Goal: Task Accomplishment & Management: Complete application form

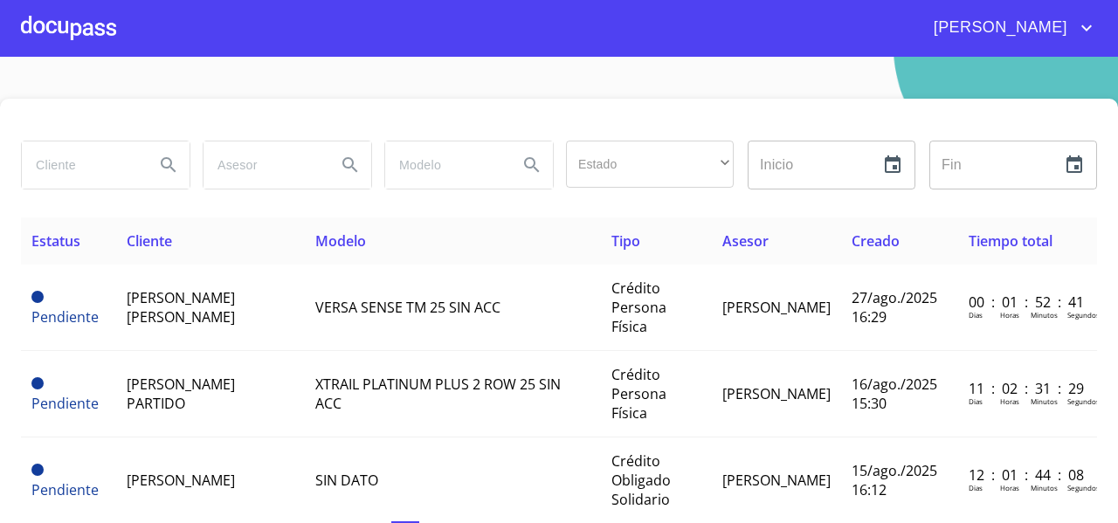
click at [75, 20] on div at bounding box center [68, 28] width 95 height 56
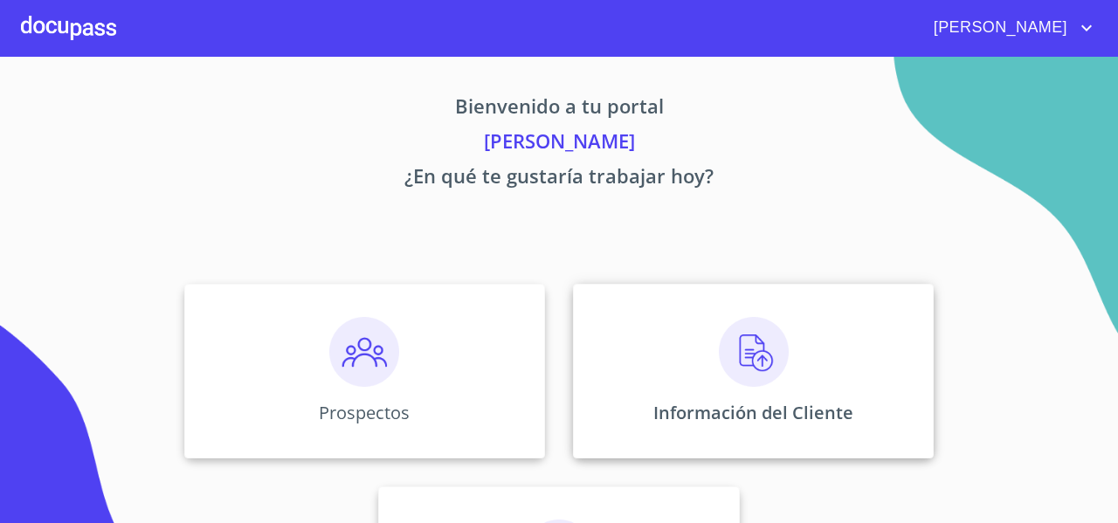
click at [696, 307] on div "Información del Cliente" at bounding box center [753, 371] width 361 height 175
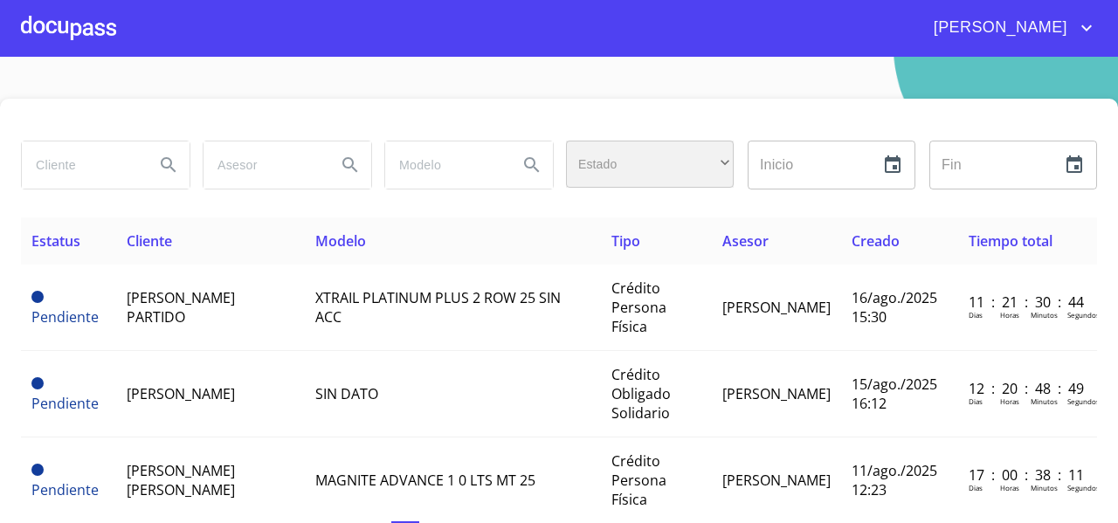
click at [664, 167] on div "​" at bounding box center [650, 164] width 168 height 47
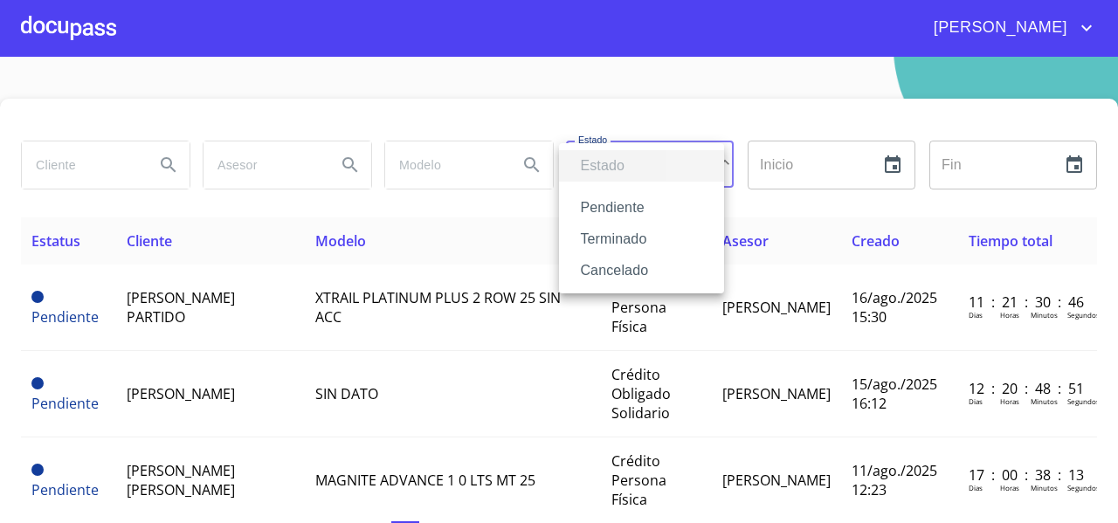
click at [626, 246] on li "Terminado" at bounding box center [641, 239] width 165 height 31
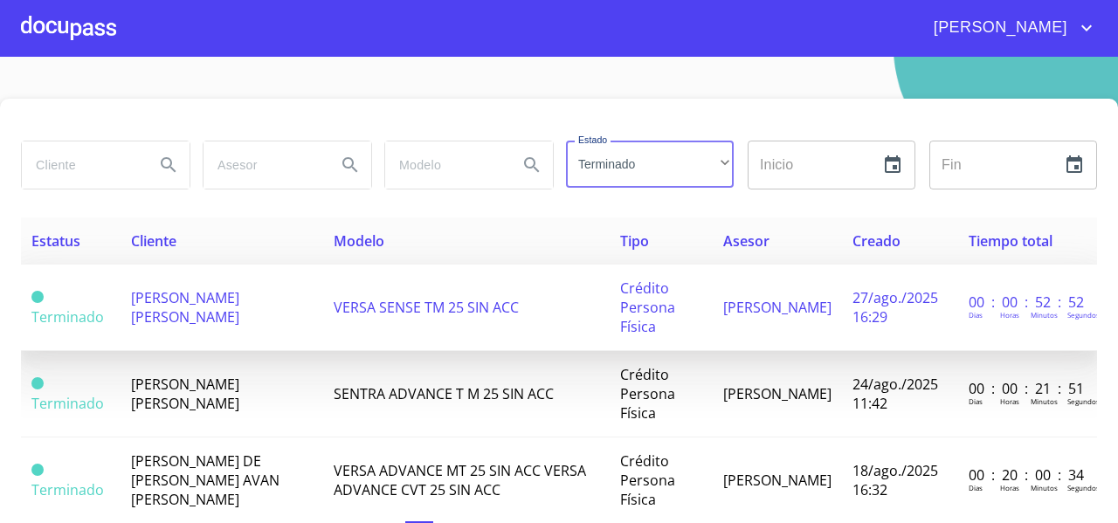
click at [210, 306] on span "[PERSON_NAME] [PERSON_NAME]" at bounding box center [185, 307] width 108 height 38
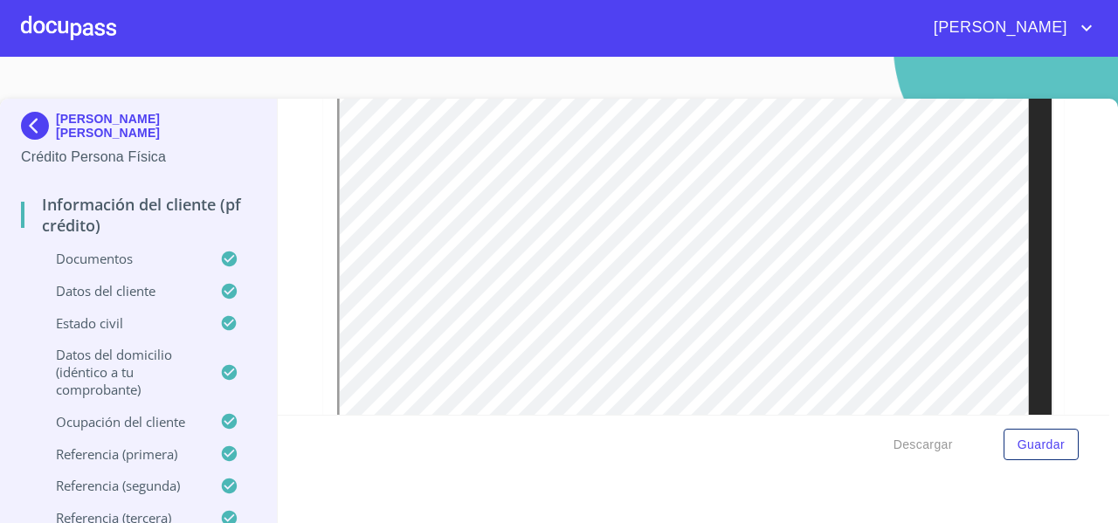
scroll to position [3402, 0]
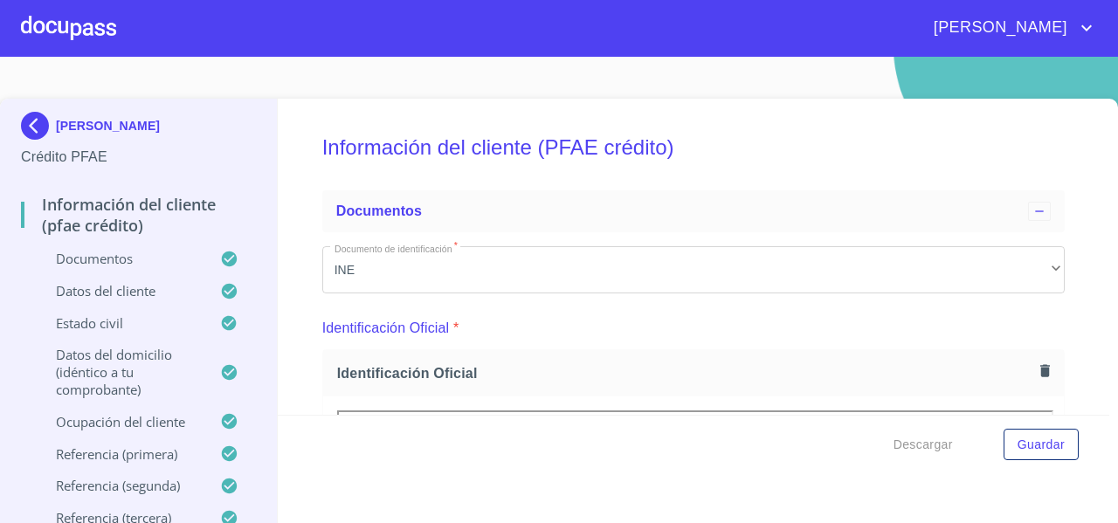
click at [70, 39] on div at bounding box center [68, 28] width 95 height 56
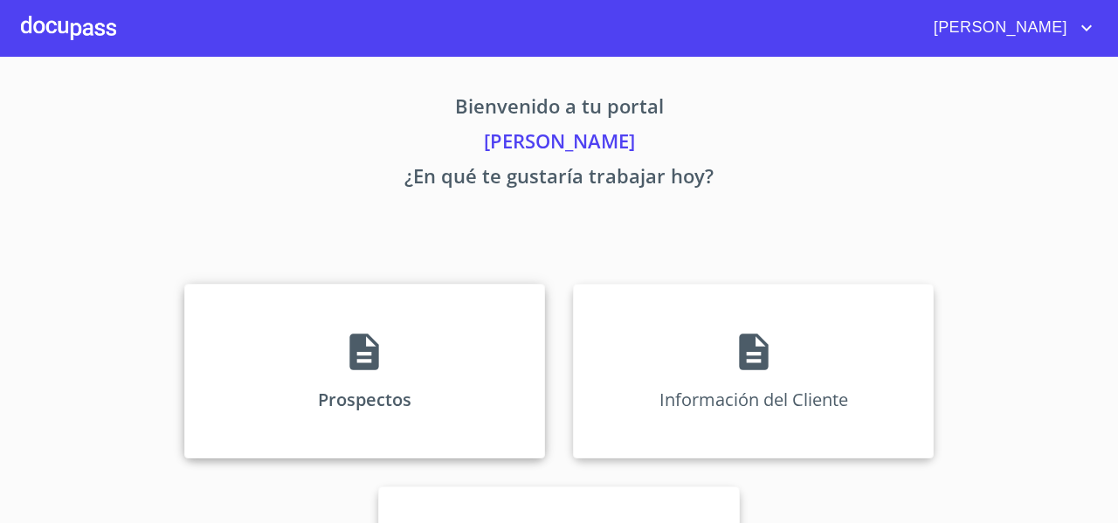
scroll to position [150, 0]
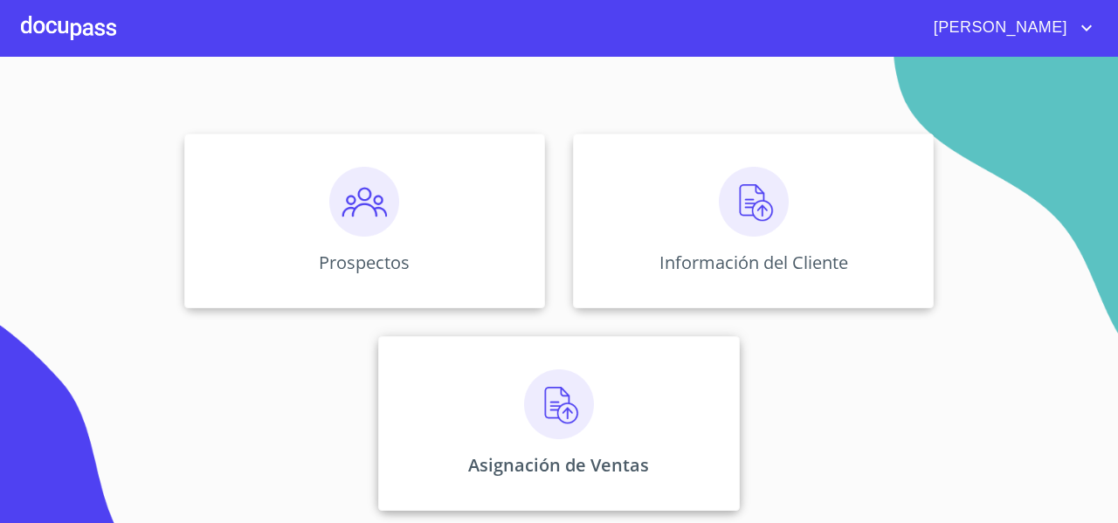
click at [496, 413] on div "Asignación de Ventas" at bounding box center [558, 423] width 361 height 175
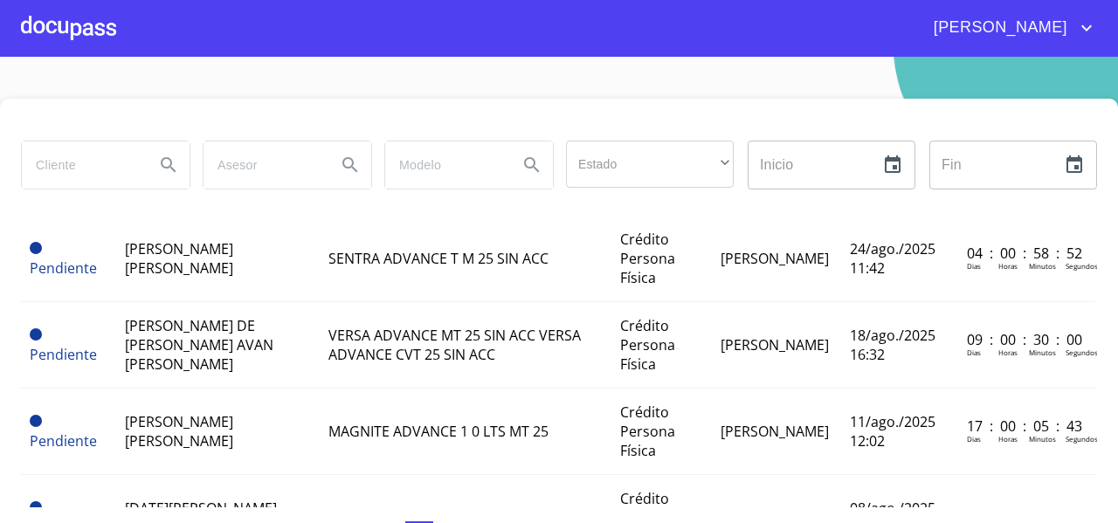
scroll to position [0, 2]
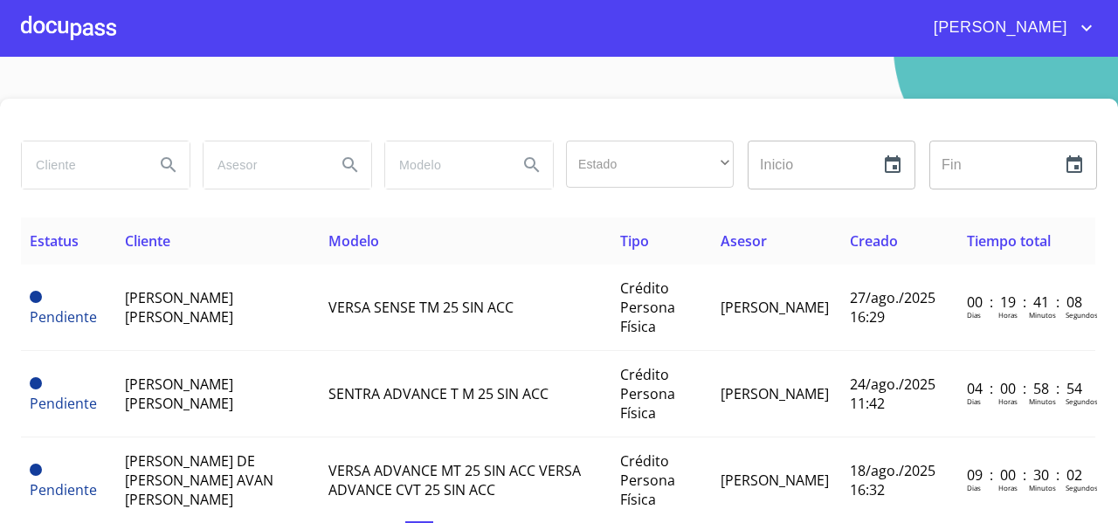
click at [79, 169] on input "search" at bounding box center [81, 165] width 119 height 47
type input "MANUEL GARCIA"
click at [166, 167] on icon "Search" at bounding box center [168, 164] width 15 height 15
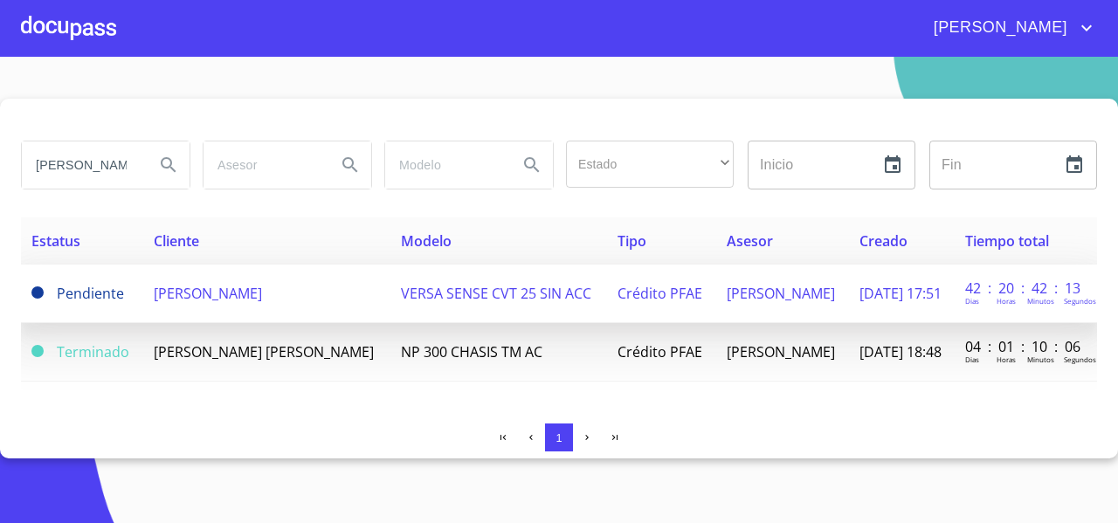
click at [212, 303] on span "[PERSON_NAME]" at bounding box center [208, 293] width 108 height 19
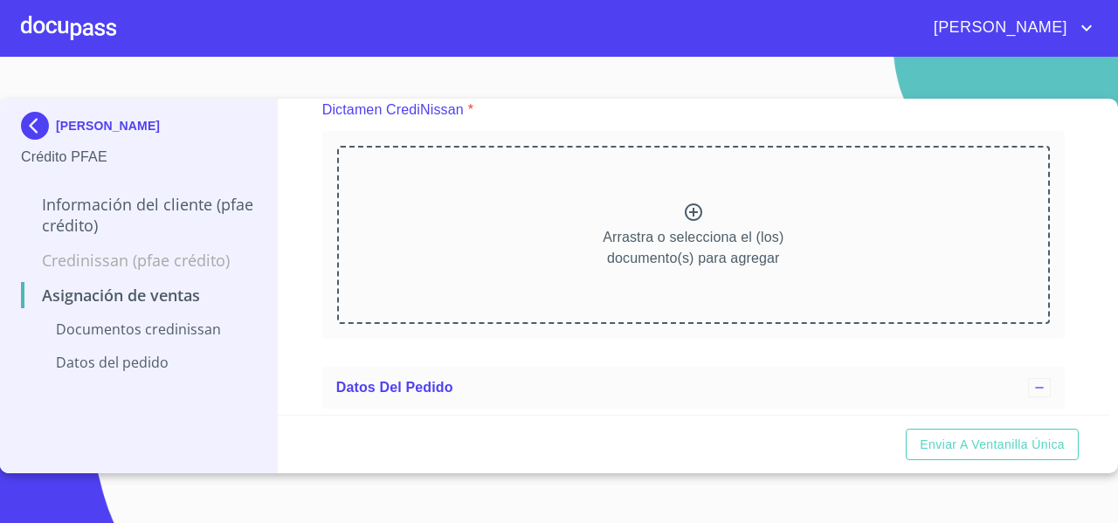
scroll to position [158, 0]
click at [489, 261] on div "Arrastra o selecciona el (los) documento(s) para agregar" at bounding box center [693, 234] width 713 height 178
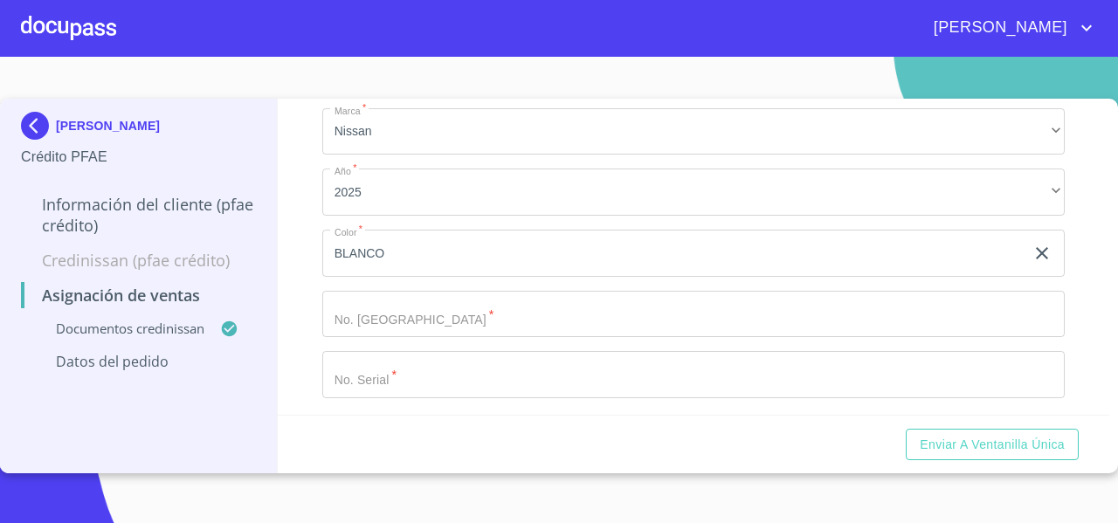
scroll to position [591, 0]
